Goal: Task Accomplishment & Management: Use online tool/utility

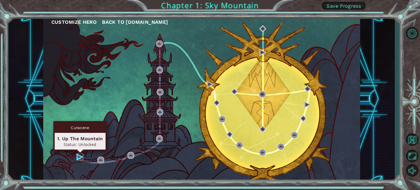
click at [76, 156] on img at bounding box center [79, 157] width 7 height 7
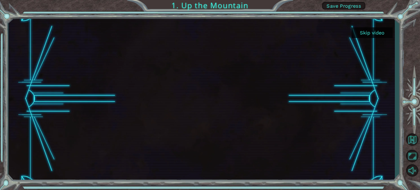
click at [379, 33] on button "Skip video" at bounding box center [371, 32] width 41 height 11
drag, startPoint x: 379, startPoint y: 33, endPoint x: 372, endPoint y: 32, distance: 7.1
click at [372, 32] on button "Skip video" at bounding box center [371, 32] width 41 height 11
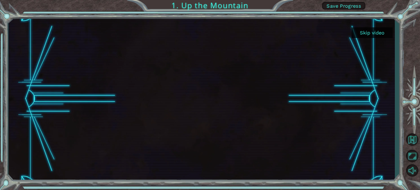
click at [372, 32] on button "Skip video" at bounding box center [371, 32] width 41 height 11
click at [376, 32] on button "Skip video" at bounding box center [371, 32] width 41 height 11
click at [376, 0] on div "Skip video 1. Up the Mountain Save Progress" at bounding box center [210, 0] width 420 height 0
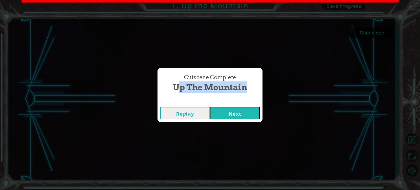
click at [376, 32] on div "Cutscene Complete Up the Mountain Replay Next" at bounding box center [210, 95] width 420 height 190
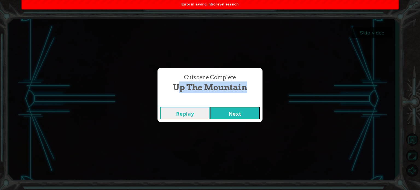
click at [228, 110] on button "Next" at bounding box center [235, 113] width 50 height 12
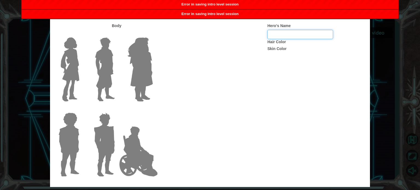
click at [280, 35] on input "Hero's Name" at bounding box center [300, 34] width 66 height 9
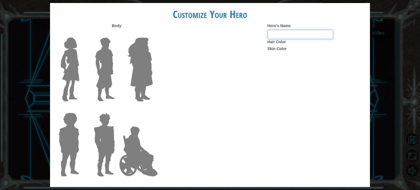
type input "April"
click at [280, 41] on label "Hair Color" at bounding box center [276, 41] width 19 height 5
click at [288, 36] on input "April" at bounding box center [300, 34] width 66 height 9
click at [282, 47] on label "Skin Color" at bounding box center [276, 48] width 19 height 5
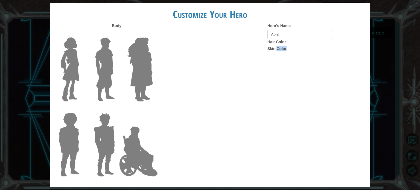
click at [148, 47] on img at bounding box center [140, 69] width 30 height 68
click at [152, 34] on input "Hero Amethyst" at bounding box center [152, 34] width 0 height 0
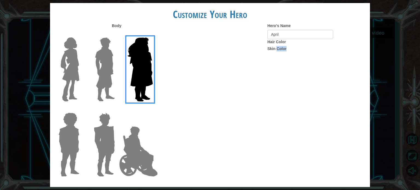
click at [148, 47] on img at bounding box center [140, 69] width 30 height 68
click at [152, 34] on input "Hero Amethyst" at bounding box center [152, 34] width 0 height 0
click at [136, 62] on img at bounding box center [140, 69] width 30 height 68
click at [152, 34] on input "Hero Amethyst" at bounding box center [152, 34] width 0 height 0
click at [136, 62] on img at bounding box center [140, 69] width 30 height 68
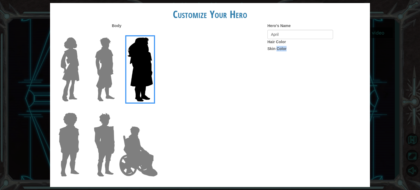
click at [152, 34] on input "Hero Amethyst" at bounding box center [152, 34] width 0 height 0
click at [274, 47] on label "Skin Color" at bounding box center [276, 48] width 19 height 5
click at [132, 156] on img at bounding box center [138, 151] width 43 height 55
click at [152, 109] on input "Hero Jamie" at bounding box center [152, 109] width 0 height 0
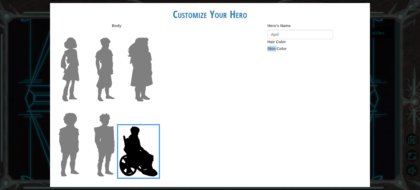
click at [132, 156] on img at bounding box center [138, 151] width 43 height 55
click at [152, 109] on input "Hero Jamie" at bounding box center [152, 109] width 0 height 0
click at [109, 138] on img at bounding box center [104, 144] width 25 height 68
click at [117, 109] on input "Hero Garnet" at bounding box center [117, 109] width 0 height 0
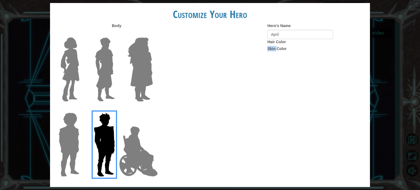
click at [98, 76] on img at bounding box center [105, 69] width 24 height 68
click at [117, 34] on input "Hero Lars" at bounding box center [117, 34] width 0 height 0
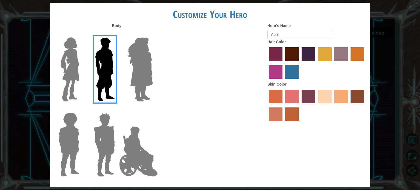
click at [85, 76] on div at bounding box center [68, 67] width 36 height 75
click at [293, 54] on label "maroon hair color" at bounding box center [292, 54] width 14 height 14
click at [283, 63] on input "maroon hair color" at bounding box center [283, 63] width 0 height 0
click at [281, 113] on label "burning sand skin color" at bounding box center [275, 114] width 14 height 14
click at [365, 105] on input "burning sand skin color" at bounding box center [365, 105] width 0 height 0
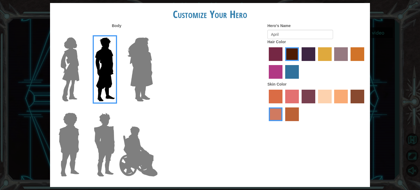
click at [107, 82] on img at bounding box center [105, 69] width 24 height 68
click at [117, 34] on input "Hero Lars" at bounding box center [117, 34] width 0 height 0
click at [107, 82] on img at bounding box center [105, 69] width 24 height 68
click at [117, 34] on input "Hero Lars" at bounding box center [117, 34] width 0 height 0
click at [107, 82] on img at bounding box center [105, 69] width 24 height 68
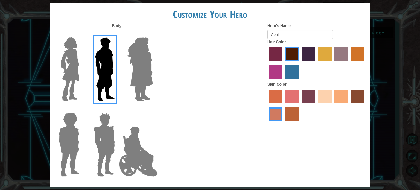
click at [117, 34] on input "Hero Lars" at bounding box center [117, 34] width 0 height 0
click at [135, 145] on img at bounding box center [138, 151] width 43 height 55
click at [152, 109] on input "Hero Jamie" at bounding box center [152, 109] width 0 height 0
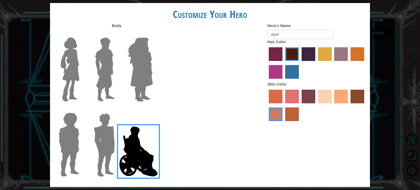
click at [135, 145] on img at bounding box center [138, 151] width 43 height 55
click at [152, 109] on input "Hero Jamie" at bounding box center [152, 109] width 0 height 0
click at [149, 69] on img at bounding box center [140, 69] width 30 height 68
click at [152, 34] on input "Hero Amethyst" at bounding box center [152, 34] width 0 height 0
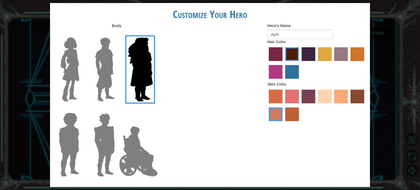
click at [149, 69] on img at bounding box center [140, 69] width 30 height 68
click at [152, 34] on input "Hero Amethyst" at bounding box center [152, 34] width 0 height 0
click at [295, 58] on label "maroon hair color" at bounding box center [292, 54] width 14 height 14
click at [283, 63] on input "maroon hair color" at bounding box center [283, 63] width 0 height 0
click at [295, 58] on label "maroon hair color" at bounding box center [292, 54] width 14 height 14
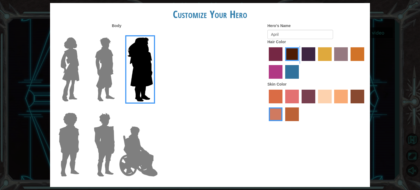
click at [283, 63] on input "maroon hair color" at bounding box center [283, 63] width 0 height 0
click at [143, 72] on img at bounding box center [140, 69] width 30 height 68
click at [152, 34] on input "Hero Amethyst" at bounding box center [152, 34] width 0 height 0
click at [143, 72] on img at bounding box center [140, 69] width 30 height 68
click at [152, 34] on input "Hero Amethyst" at bounding box center [152, 34] width 0 height 0
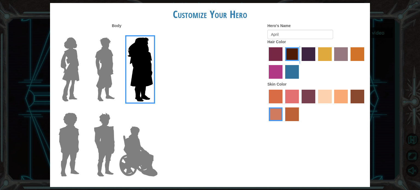
click at [143, 72] on img at bounding box center [140, 69] width 30 height 68
click at [152, 34] on input "Hero Amethyst" at bounding box center [152, 34] width 0 height 0
click at [143, 72] on img at bounding box center [140, 69] width 30 height 68
click at [152, 34] on input "Hero Amethyst" at bounding box center [152, 34] width 0 height 0
click at [136, 136] on img at bounding box center [138, 151] width 43 height 55
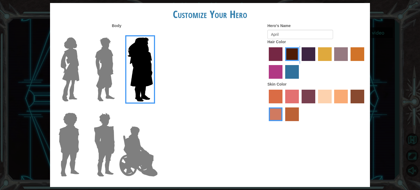
click at [152, 109] on input "Hero Jamie" at bounding box center [152, 109] width 0 height 0
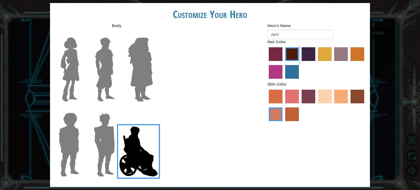
click at [136, 136] on img at bounding box center [138, 151] width 43 height 55
click at [152, 109] on input "Hero Jamie" at bounding box center [152, 109] width 0 height 0
click at [136, 136] on img at bounding box center [138, 151] width 43 height 55
click at [152, 109] on input "Hero Jamie" at bounding box center [152, 109] width 0 height 0
click at [117, 129] on img at bounding box center [138, 151] width 43 height 55
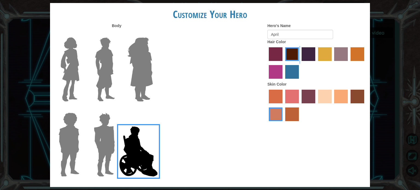
click at [152, 109] on input "Hero Jamie" at bounding box center [152, 109] width 0 height 0
click at [111, 134] on img at bounding box center [104, 144] width 25 height 68
click at [117, 109] on input "Hero Garnet" at bounding box center [117, 109] width 0 height 0
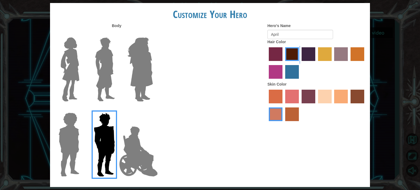
click at [73, 136] on img at bounding box center [68, 144] width 25 height 68
click at [81, 109] on input "Hero Steven" at bounding box center [81, 109] width 0 height 0
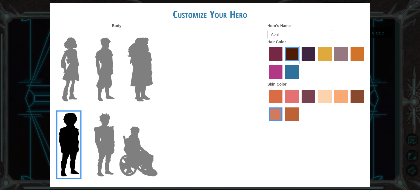
click at [74, 76] on img at bounding box center [69, 69] width 23 height 68
click at [81, 34] on input "Hero Connie" at bounding box center [81, 34] width 0 height 0
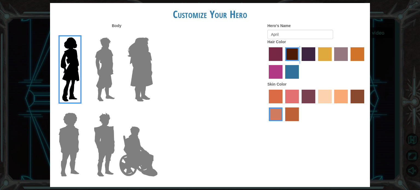
click at [116, 75] on img at bounding box center [105, 69] width 24 height 68
click at [117, 34] on input "Hero Lars" at bounding box center [117, 34] width 0 height 0
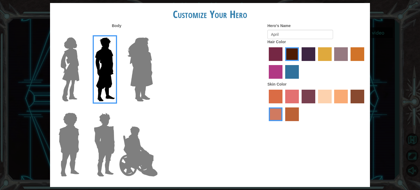
click at [160, 85] on div "Body Hero's Name April Hair Color Skin Color" at bounding box center [210, 101] width 320 height 157
click at [147, 79] on img at bounding box center [140, 69] width 30 height 68
click at [152, 34] on input "Hero Amethyst" at bounding box center [152, 34] width 0 height 0
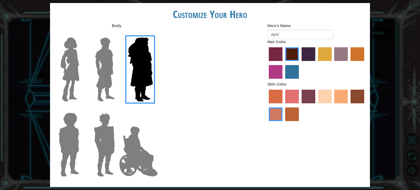
click at [134, 136] on img at bounding box center [138, 151] width 43 height 55
click at [152, 109] on input "Hero Jamie" at bounding box center [152, 109] width 0 height 0
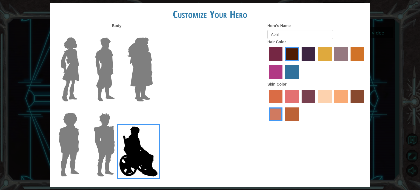
click at [134, 136] on img at bounding box center [138, 151] width 43 height 55
click at [152, 109] on input "Hero Jamie" at bounding box center [152, 109] width 0 height 0
click at [112, 132] on img at bounding box center [104, 144] width 25 height 68
click at [117, 109] on input "Hero Garnet" at bounding box center [117, 109] width 0 height 0
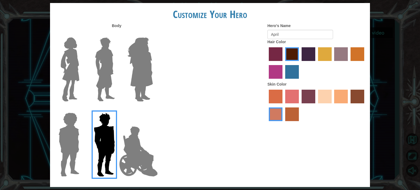
click at [112, 132] on img at bounding box center [104, 144] width 25 height 68
click at [117, 109] on input "Hero Garnet" at bounding box center [117, 109] width 0 height 0
click at [69, 137] on img at bounding box center [68, 144] width 25 height 68
click at [81, 109] on input "Hero Steven" at bounding box center [81, 109] width 0 height 0
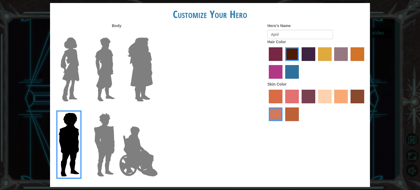
click at [69, 137] on img at bounding box center [68, 144] width 25 height 68
click at [81, 109] on input "Hero Steven" at bounding box center [81, 109] width 0 height 0
click at [147, 84] on img at bounding box center [140, 69] width 30 height 68
click at [152, 34] on input "Hero Amethyst" at bounding box center [152, 34] width 0 height 0
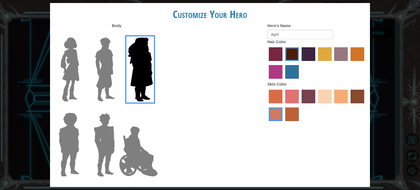
click at [147, 84] on img at bounding box center [140, 69] width 30 height 68
click at [152, 34] on input "Hero Amethyst" at bounding box center [152, 34] width 0 height 0
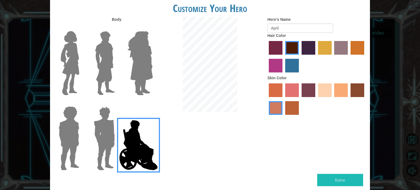
click at [132, 60] on img at bounding box center [140, 63] width 30 height 68
click at [152, 28] on input "Hero Amethyst" at bounding box center [152, 28] width 0 height 0
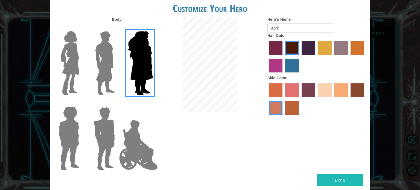
click at [169, 160] on div "Body Hero's Name April Hair Color Skin Color" at bounding box center [210, 95] width 320 height 157
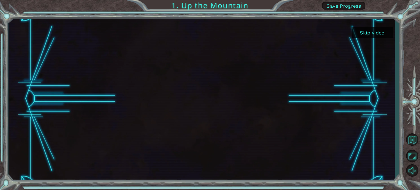
click at [370, 33] on button "Skip video" at bounding box center [371, 32] width 41 height 11
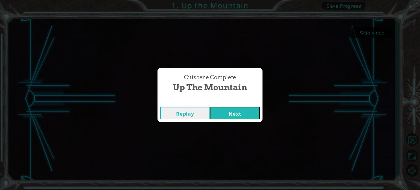
click at [223, 112] on button "Next" at bounding box center [235, 113] width 50 height 12
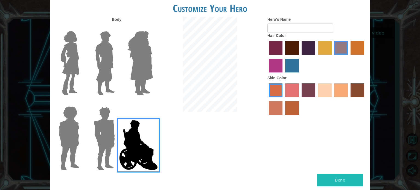
click at [336, 182] on button "Done" at bounding box center [340, 180] width 46 height 12
click at [303, 29] on input "Hero's Name" at bounding box center [300, 27] width 66 height 9
type input "l;,"
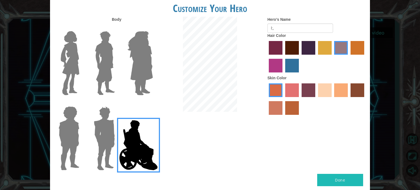
click at [348, 182] on button "Done" at bounding box center [340, 180] width 46 height 12
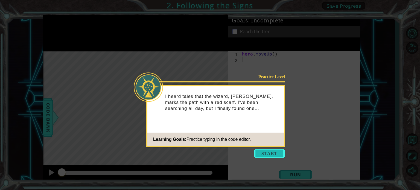
click at [269, 153] on button "Start" at bounding box center [268, 153] width 31 height 9
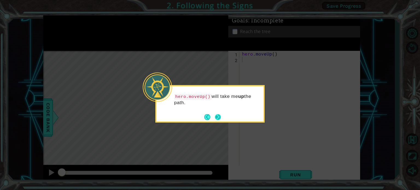
click at [215, 118] on button "Next" at bounding box center [218, 117] width 10 height 10
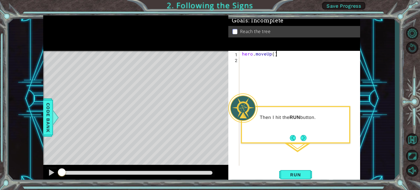
click at [279, 51] on div "hero . moveUp ( )" at bounding box center [301, 114] width 120 height 126
type textarea "hero.moveUp()"
click at [269, 60] on div "hero . moveUp ( )" at bounding box center [300, 108] width 118 height 115
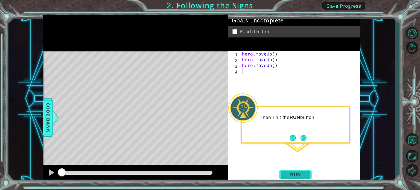
click at [292, 173] on span "Run" at bounding box center [295, 174] width 22 height 5
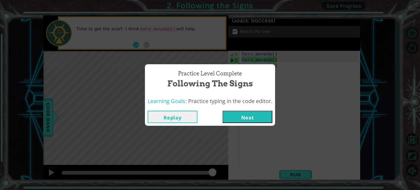
click at [234, 117] on button "Next" at bounding box center [247, 117] width 50 height 12
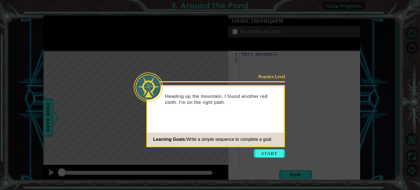
click at [269, 160] on icon at bounding box center [210, 95] width 420 height 190
click at [270, 155] on button "Start" at bounding box center [268, 153] width 31 height 9
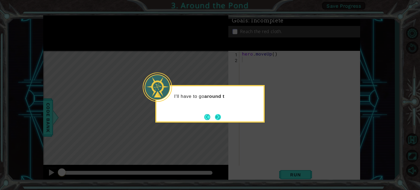
click at [215, 116] on button "Next" at bounding box center [218, 117] width 6 height 6
click at [214, 116] on icon at bounding box center [210, 95] width 420 height 190
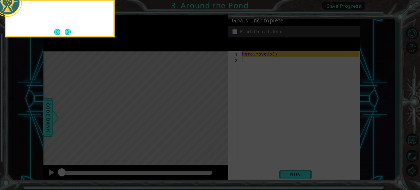
click at [214, 116] on icon at bounding box center [210, 28] width 420 height 323
click at [69, 29] on button "Next" at bounding box center [67, 32] width 6 height 6
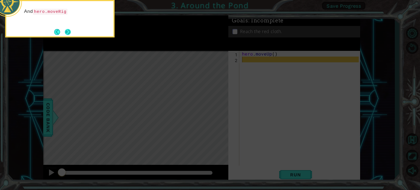
click at [67, 31] on button "Next" at bounding box center [67, 32] width 9 height 9
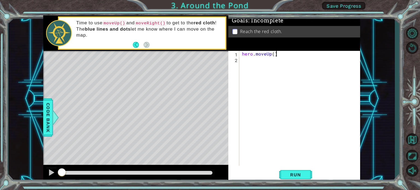
click at [276, 52] on div "hero . moveUp ( )" at bounding box center [301, 114] width 120 height 126
type textarea "hero.moveUp()"
paste textarea "Code Area"
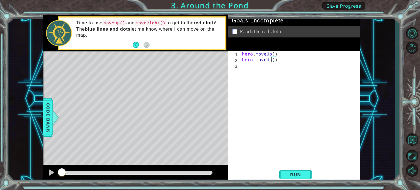
click at [270, 62] on div "hero . moveUp ( ) hero . moveUp ( )" at bounding box center [301, 114] width 120 height 126
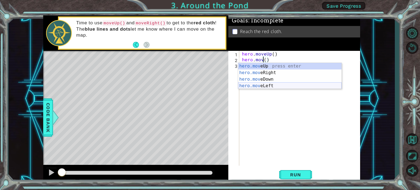
click at [267, 82] on div "hero.mov eUp press enter hero.mov eRight press enter hero.mov eDown press enter…" at bounding box center [289, 82] width 103 height 39
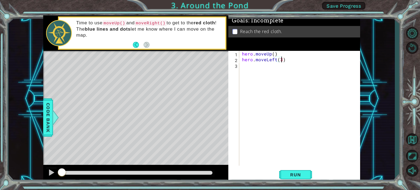
scroll to position [0, 2]
type textarea "hero.moveLeft(3)"
click at [288, 62] on div "hero . moveUp ( ) hero . moveLeft ( 3 )" at bounding box center [301, 114] width 120 height 126
type textarea "m"
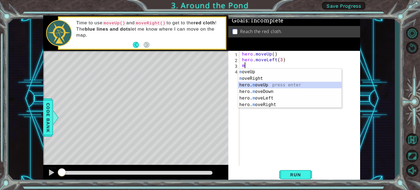
click at [265, 84] on div "m oveUp press enter m oveRight press enter hero. m oveUp press enter hero. m ov…" at bounding box center [289, 95] width 103 height 52
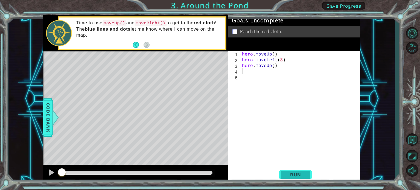
click at [291, 173] on span "Run" at bounding box center [295, 174] width 22 height 5
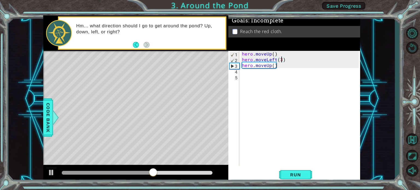
click at [282, 61] on div "hero . moveUp ( ) hero . moveLeft ( 3 ) hero . moveUp ( )" at bounding box center [301, 114] width 120 height 126
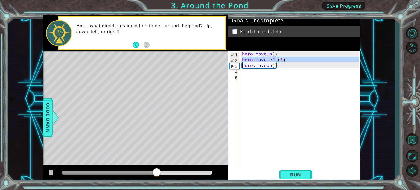
click at [282, 61] on div "hero . moveUp ( ) hero . moveLeft ( 3 ) hero . moveUp ( )" at bounding box center [301, 114] width 120 height 126
type textarea "hero.moveLeft(3) hero.moveUp()"
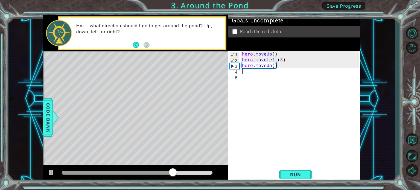
click at [267, 73] on div "hero . moveUp ( ) hero . moveLeft ( 3 ) hero . moveUp ( )" at bounding box center [301, 114] width 120 height 126
click at [301, 175] on span "Run" at bounding box center [295, 174] width 22 height 5
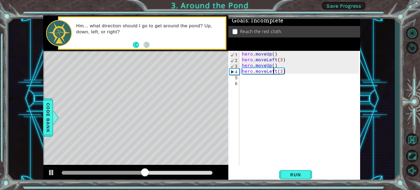
click at [273, 71] on div "hero . moveUp ( ) hero . moveLeft ( 3 ) hero . moveUp ( ) hero . moveLeft ( 3 )" at bounding box center [301, 114] width 120 height 126
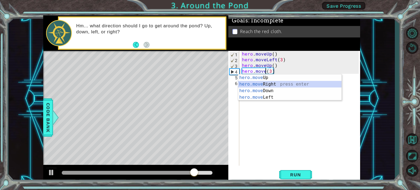
click at [264, 84] on div "hero.move Up press enter hero.move Right press enter hero.move Down press enter…" at bounding box center [289, 93] width 103 height 39
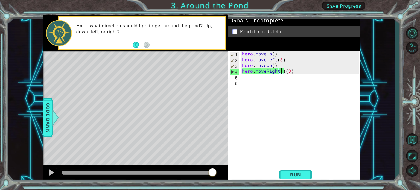
click at [282, 72] on div "hero . moveUp ( ) hero . moveLeft ( 3 ) hero . moveUp ( ) hero . moveRight ( ) …" at bounding box center [301, 114] width 120 height 126
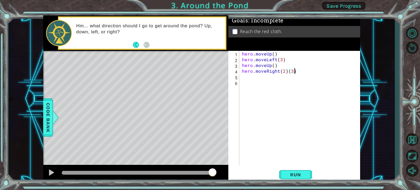
click at [296, 73] on div "hero . moveUp ( ) hero . moveLeft ( 3 ) hero . moveUp ( ) hero . moveRight ( 2 …" at bounding box center [301, 114] width 120 height 126
click at [298, 170] on button "Run" at bounding box center [295, 174] width 33 height 13
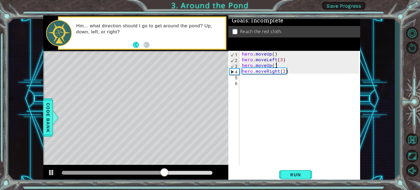
click at [277, 64] on div "hero . moveUp ( ) hero . moveLeft ( 3 ) hero . moveUp ( ) hero . moveRight ( 2 )" at bounding box center [301, 114] width 120 height 126
type textarea "hero.moveUp() hero.moveRight(2)"
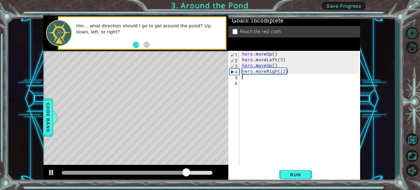
click at [267, 78] on div "hero . moveUp ( ) hero . moveLeft ( 3 ) hero . moveUp ( ) hero . moveRight ( 2 )" at bounding box center [301, 114] width 120 height 126
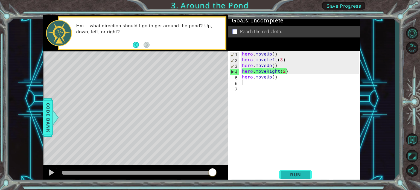
click at [294, 178] on button "Run" at bounding box center [295, 174] width 33 height 13
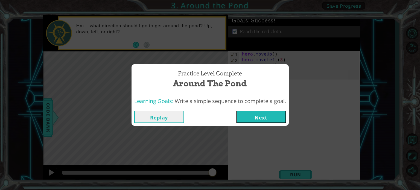
click at [279, 113] on button "Next" at bounding box center [261, 117] width 50 height 12
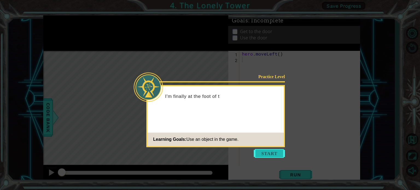
click at [263, 151] on button "Start" at bounding box center [268, 153] width 31 height 9
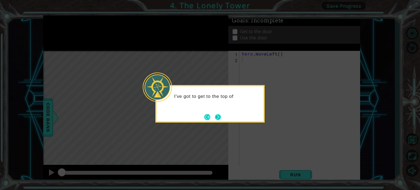
click at [220, 114] on button "Next" at bounding box center [217, 117] width 7 height 7
click at [220, 112] on div "Then" at bounding box center [209, 103] width 109 height 37
click at [219, 115] on button "Next" at bounding box center [217, 116] width 9 height 9
